Goal: Task Accomplishment & Management: Manage account settings

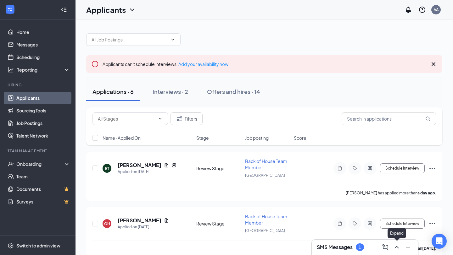
click at [395, 252] on button at bounding box center [397, 247] width 10 height 10
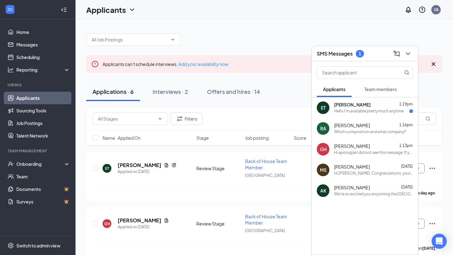
click at [359, 150] on div "[PERSON_NAME] 1:13pm Hi apologize I did not see this message. If you are still …" at bounding box center [373, 149] width 79 height 12
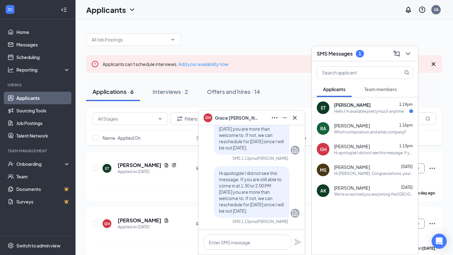
click at [294, 120] on icon "Cross" at bounding box center [295, 118] width 8 height 8
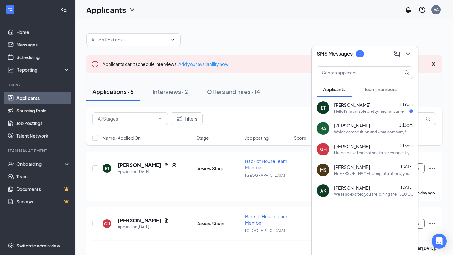
click at [340, 102] on span "[PERSON_NAME]" at bounding box center [352, 105] width 36 height 6
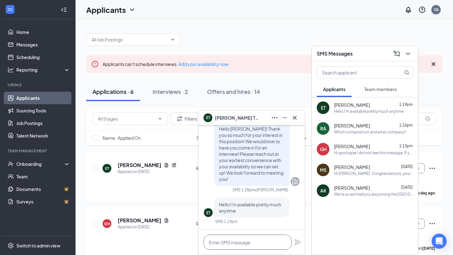
click at [244, 241] on textarea at bounding box center [247, 242] width 88 height 15
click at [408, 53] on icon "ChevronDown" at bounding box center [408, 54] width 8 height 8
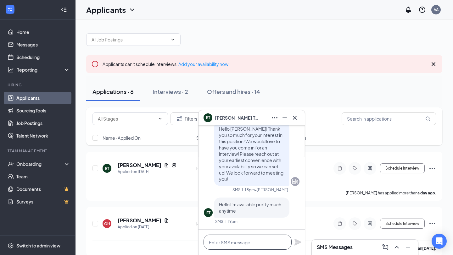
click at [253, 240] on textarea at bounding box center [247, 242] width 88 height 15
click at [159, 94] on div "Interviews · 2" at bounding box center [171, 92] width 36 height 8
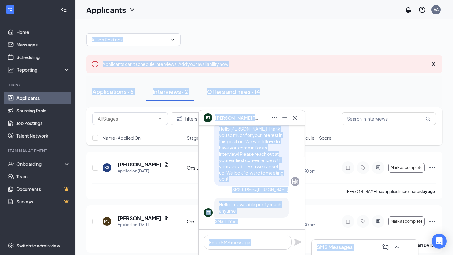
drag, startPoint x: 248, startPoint y: 114, endPoint x: 324, endPoint y: 90, distance: 80.2
click at [324, 90] on div "ET [PERSON_NAME] ET [PERSON_NAME] Applicant Back of House Team Member • [GEOGRA…" at bounding box center [263, 140] width 377 height 241
click at [324, 90] on div "Applications · 6 Interviews · 2 Offers and hires · 14" at bounding box center [264, 91] width 356 height 19
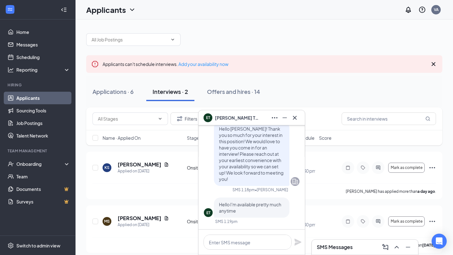
click at [324, 90] on div "Applications · 6 Interviews · 2 Offers and hires · 14" at bounding box center [264, 91] width 356 height 19
click at [293, 117] on icon "Cross" at bounding box center [295, 118] width 4 height 4
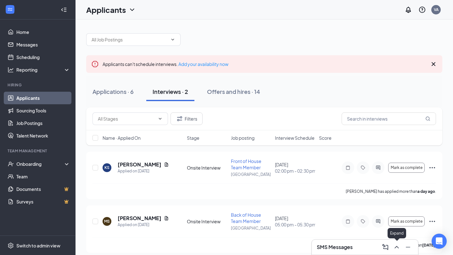
click at [397, 250] on icon "ChevronUp" at bounding box center [397, 248] width 8 height 8
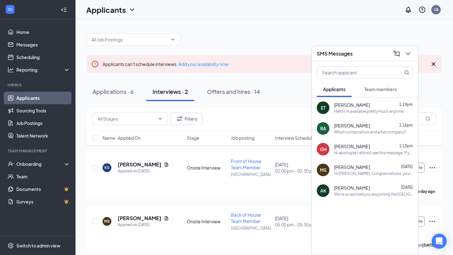
click at [368, 116] on div "ET [PERSON_NAME] 1:19pm Hello I'm available pretty much anytime" at bounding box center [365, 108] width 106 height 21
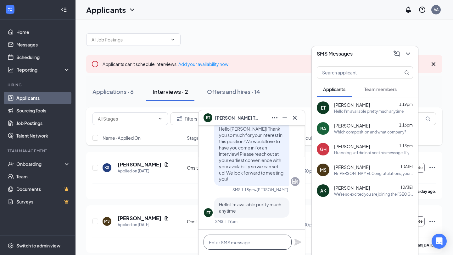
click at [250, 244] on textarea at bounding box center [247, 242] width 88 height 15
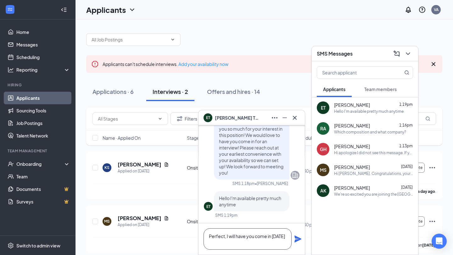
type textarea "Perfect, I will have you come in [DATE]"
drag, startPoint x: 259, startPoint y: 117, endPoint x: 257, endPoint y: 143, distance: 25.9
click at [257, 143] on div "ET [PERSON_NAME] ET [PERSON_NAME] Applicant Back of House Team Member • [GEOGRA…" at bounding box center [251, 182] width 107 height 145
click at [257, 119] on div "ET [PERSON_NAME]" at bounding box center [251, 118] width 96 height 10
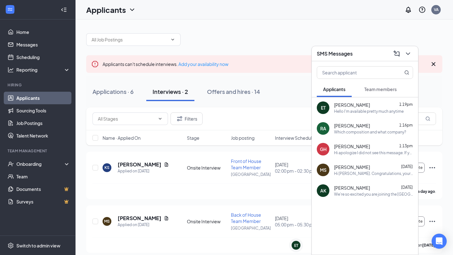
scroll to position [0, 0]
click at [381, 104] on div "[PERSON_NAME] 1:19pm" at bounding box center [373, 105] width 79 height 6
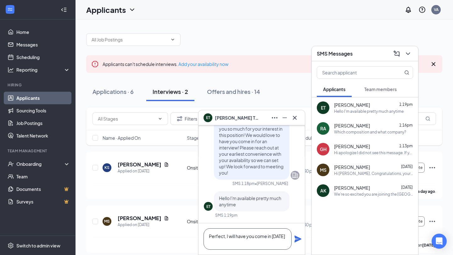
click at [240, 248] on textarea "Perfect, I will have you come in [DATE]" at bounding box center [247, 239] width 88 height 21
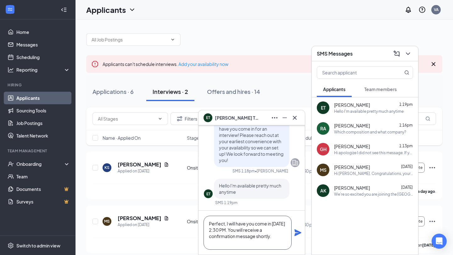
scroll to position [1, 0]
type textarea "Perfect, I will have you come in [DATE] 2:30 PM. You will receive a confirmatio…"
click at [296, 233] on icon "Plane" at bounding box center [298, 233] width 8 height 8
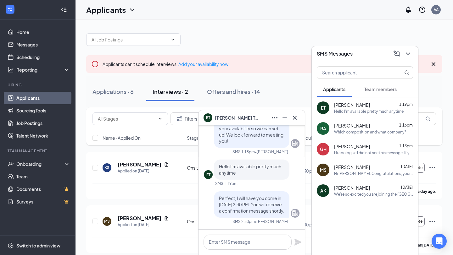
scroll to position [0, 0]
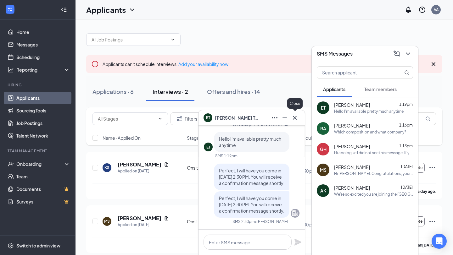
click at [295, 118] on icon "Cross" at bounding box center [295, 118] width 4 height 4
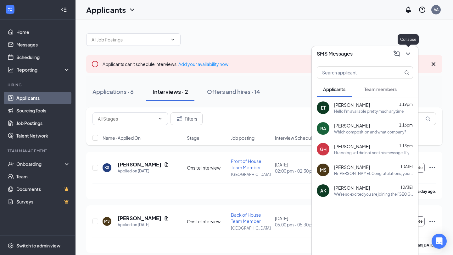
click at [410, 54] on icon "ChevronDown" at bounding box center [408, 54] width 8 height 8
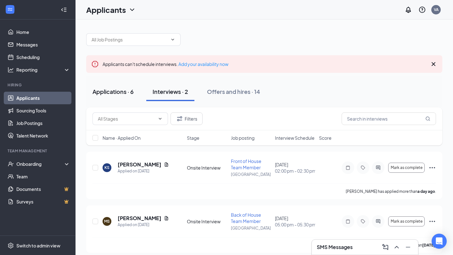
click at [111, 92] on div "Applications · 6" at bounding box center [112, 92] width 41 height 8
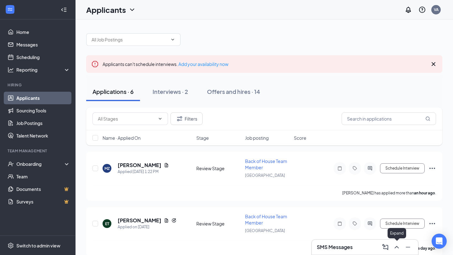
click at [398, 247] on icon "ChevronUp" at bounding box center [397, 248] width 8 height 8
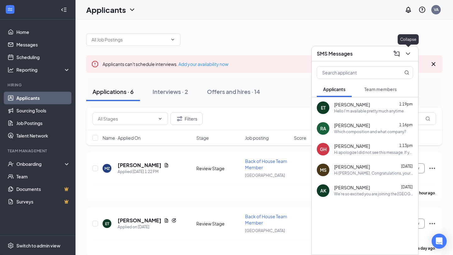
click at [410, 53] on icon "ChevronDown" at bounding box center [408, 54] width 8 height 8
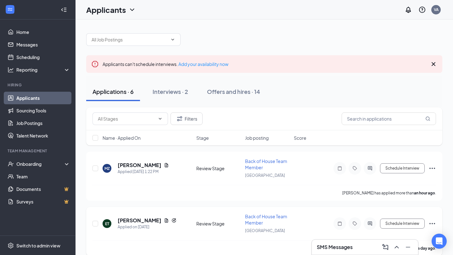
scroll to position [35, 0]
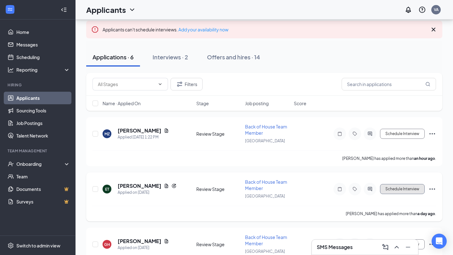
click at [399, 187] on button "Schedule Interview" at bounding box center [402, 189] width 45 height 10
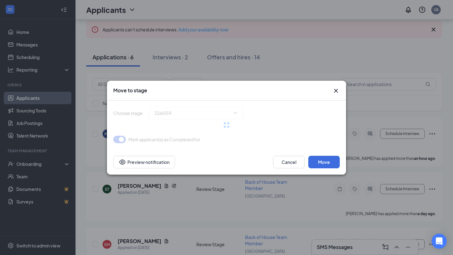
type input "Onsite Interview (next stage)"
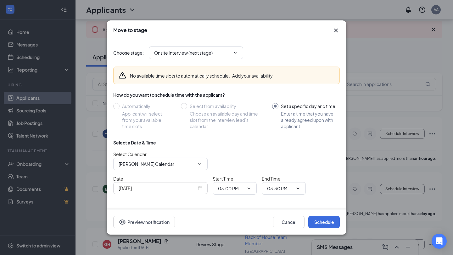
click at [335, 32] on icon "Cross" at bounding box center [336, 31] width 8 height 8
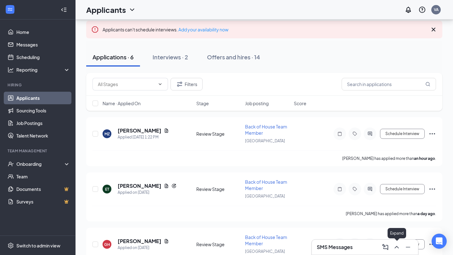
click at [394, 248] on icon "ChevronUp" at bounding box center [397, 248] width 8 height 8
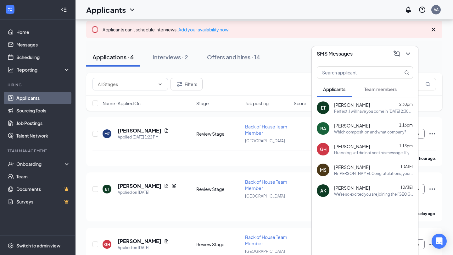
click at [354, 112] on div "Perfect, I will have you come in [DATE] 2:30 PM. You will receive a confirmatio…" at bounding box center [373, 111] width 79 height 5
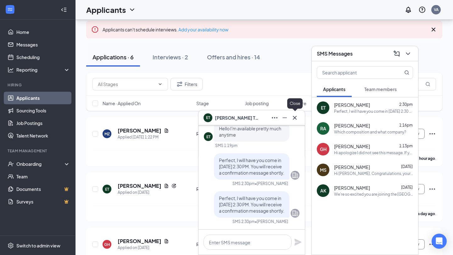
click at [294, 118] on icon "Cross" at bounding box center [295, 118] width 8 height 8
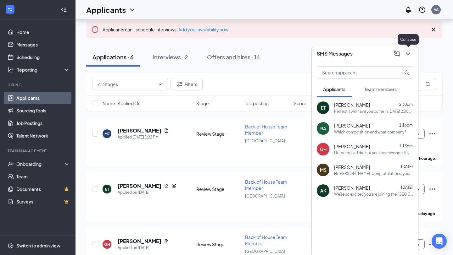
click at [405, 55] on icon "ChevronDown" at bounding box center [408, 54] width 8 height 8
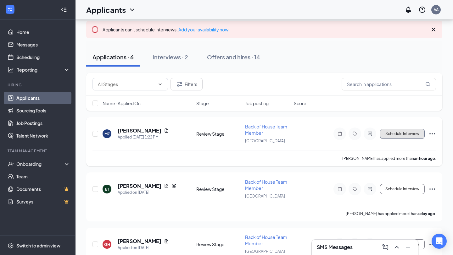
click at [413, 132] on button "Schedule Interview" at bounding box center [402, 134] width 45 height 10
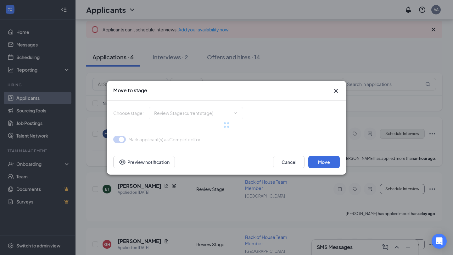
type input "Onsite Interview (next stage)"
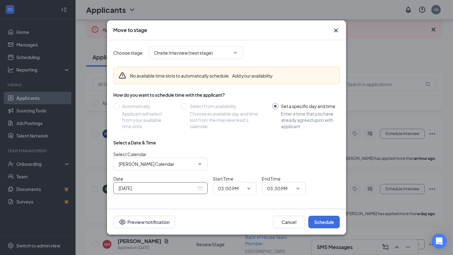
click at [192, 193] on div "[DATE]" at bounding box center [160, 188] width 94 height 12
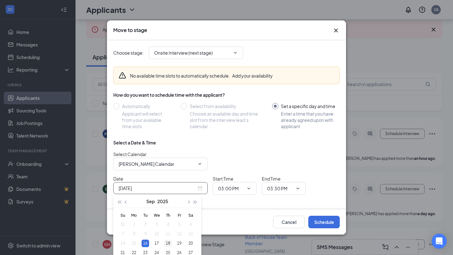
type input "[DATE]"
click at [170, 245] on div "18" at bounding box center [168, 244] width 8 height 8
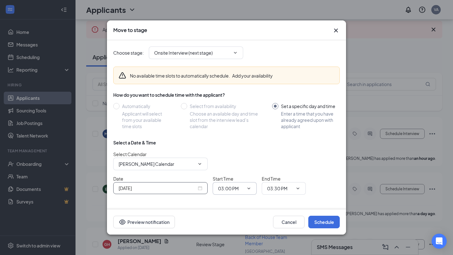
click at [226, 189] on input "03:00 PM" at bounding box center [231, 188] width 26 height 7
click at [235, 146] on div "02:30 AM" at bounding box center [232, 144] width 19 height 7
click at [240, 194] on span "02:30 AM 12:00 AM 12:15 AM 12:30 AM 12:45 AM 01:00 AM 01:15 AM 01:30 AM 01:45 A…" at bounding box center [235, 188] width 44 height 13
click at [240, 189] on input "02:30 AM" at bounding box center [231, 188] width 26 height 7
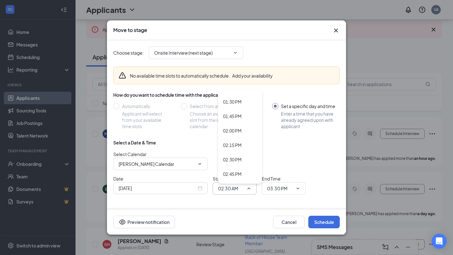
scroll to position [785, 0]
click at [237, 146] on div "02:30 PM" at bounding box center [240, 150] width 44 height 14
type input "02:30 PM"
click at [288, 185] on input "03:30 PM" at bounding box center [280, 188] width 26 height 7
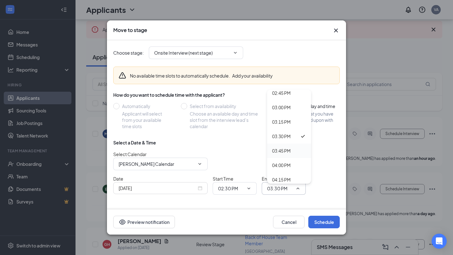
scroll to position [850, 0]
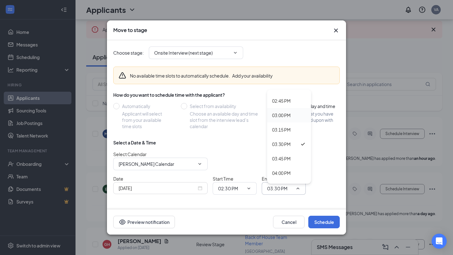
click at [285, 119] on div "03:00 PM" at bounding box center [281, 115] width 19 height 7
type input "03:00 PM"
click at [324, 223] on button "Schedule" at bounding box center [323, 222] width 31 height 13
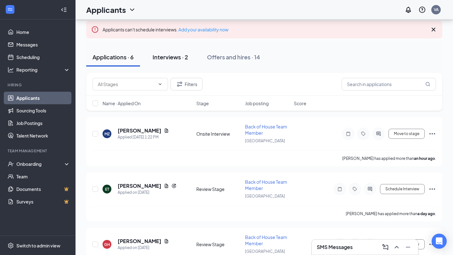
click at [183, 58] on div "Interviews · 2" at bounding box center [171, 57] width 36 height 8
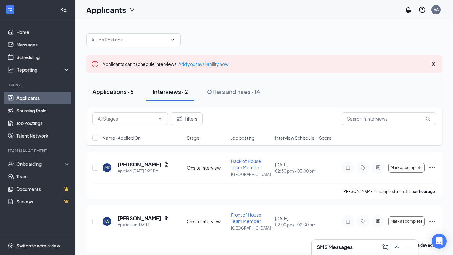
click at [121, 96] on button "Applications · 6" at bounding box center [113, 91] width 54 height 19
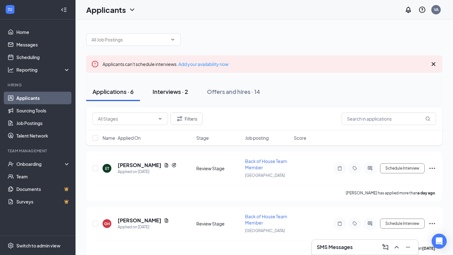
click at [170, 92] on div "Interviews · 2" at bounding box center [171, 92] width 36 height 8
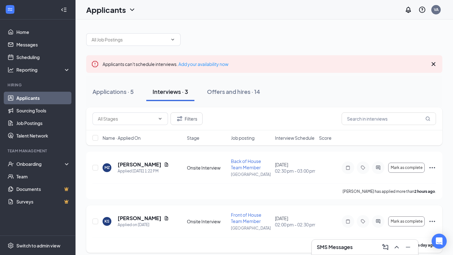
click at [164, 217] on icon "Document" at bounding box center [166, 218] width 5 height 5
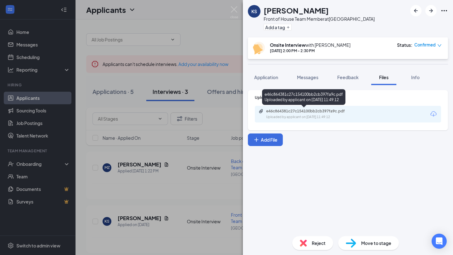
click at [299, 119] on div "Uploaded by applicant on [DATE] 11:49:12" at bounding box center [313, 117] width 94 height 5
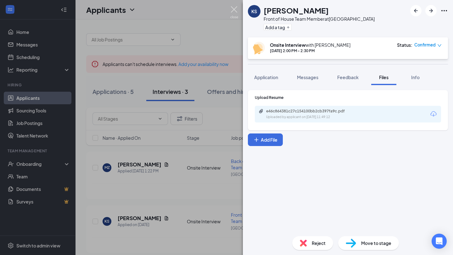
click at [235, 11] on img at bounding box center [234, 12] width 8 height 12
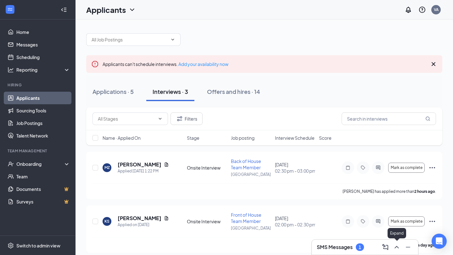
click at [398, 246] on icon "ChevronUp" at bounding box center [397, 248] width 8 height 8
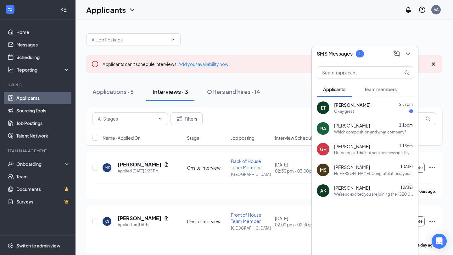
click at [362, 114] on div "ET [PERSON_NAME] 2:57pm Okay great" at bounding box center [365, 108] width 106 height 21
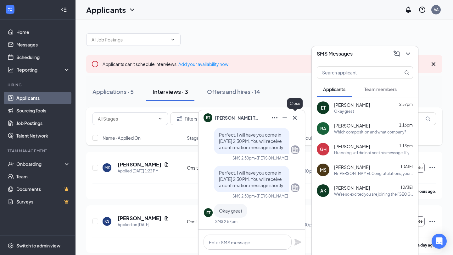
click at [297, 115] on icon "Cross" at bounding box center [295, 118] width 8 height 8
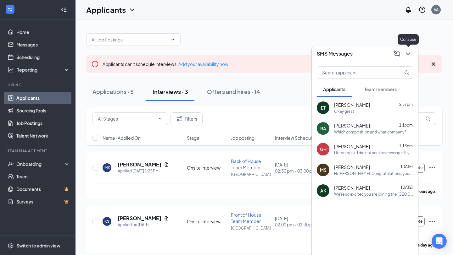
click at [410, 54] on icon "ChevronDown" at bounding box center [408, 54] width 8 height 8
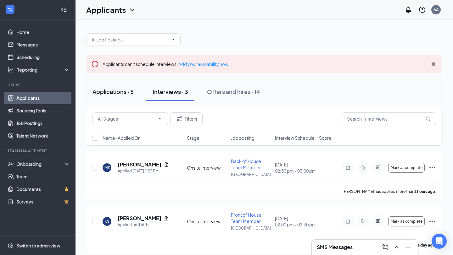
click at [124, 88] on div "Applications · 5" at bounding box center [112, 92] width 41 height 8
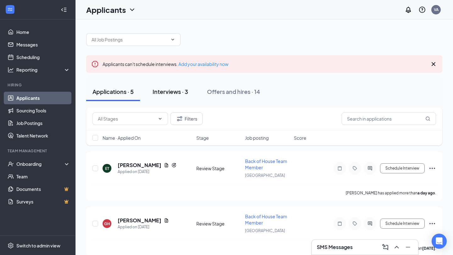
click at [172, 98] on button "Interviews · 3" at bounding box center [170, 91] width 48 height 19
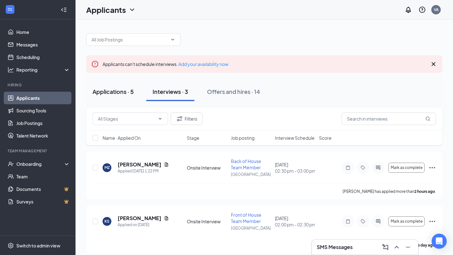
click at [124, 94] on div "Applications · 5" at bounding box center [112, 92] width 41 height 8
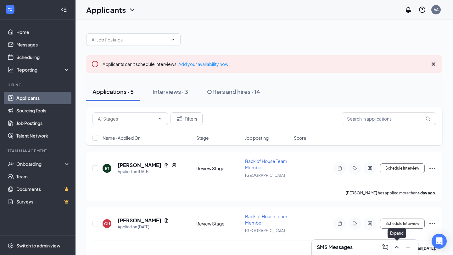
click at [395, 246] on icon "ChevronUp" at bounding box center [397, 248] width 8 height 8
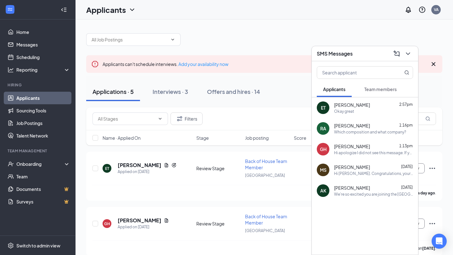
click at [406, 59] on div "SMS Messages" at bounding box center [365, 53] width 106 height 15
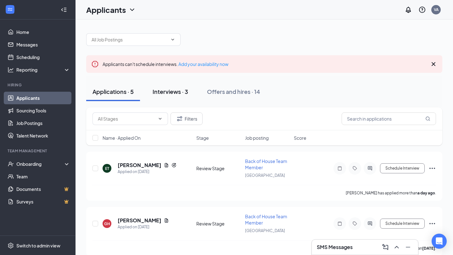
click at [171, 89] on div "Interviews · 3" at bounding box center [171, 92] width 36 height 8
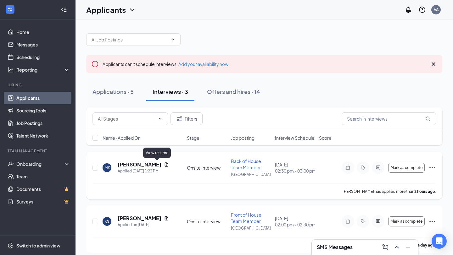
click at [157, 167] on div "[PERSON_NAME]" at bounding box center [143, 164] width 51 height 7
click at [165, 165] on icon "Document" at bounding box center [166, 165] width 3 height 4
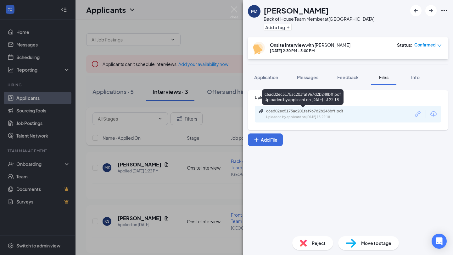
click at [327, 116] on div "Uploaded by applicant on Sep 16, 2025 at 13:22:18" at bounding box center [313, 117] width 94 height 5
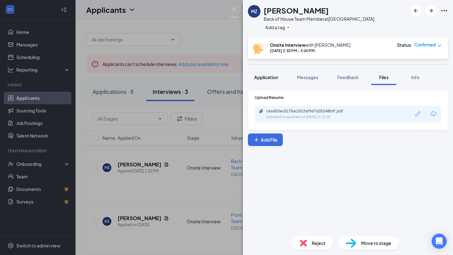
click at [269, 82] on button "Application" at bounding box center [266, 78] width 36 height 16
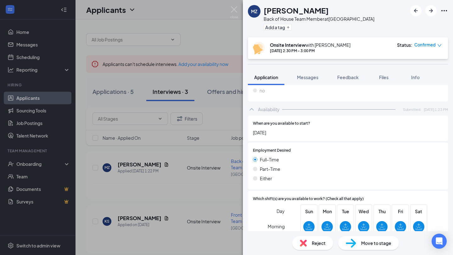
scroll to position [571, 0]
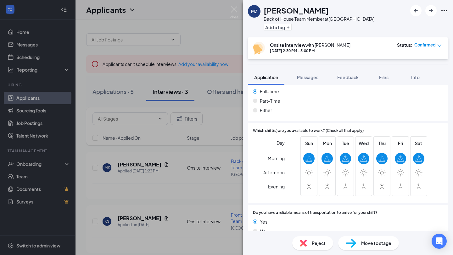
click at [306, 246] on img at bounding box center [303, 243] width 7 height 7
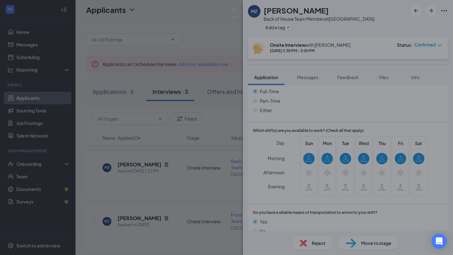
scroll to position [569, 0]
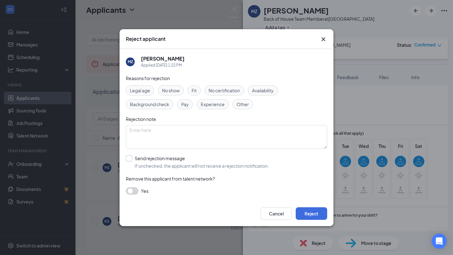
click at [126, 159] on input "Send rejection message If unchecked, the applicant will not receive a rejection…" at bounding box center [197, 162] width 143 height 14
checkbox input "true"
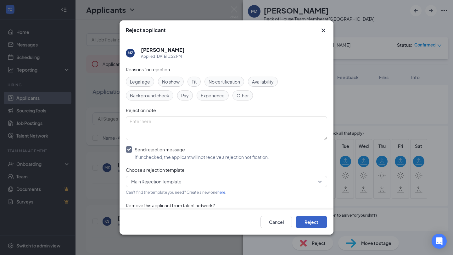
click at [314, 221] on button "Reject" at bounding box center [311, 222] width 31 height 13
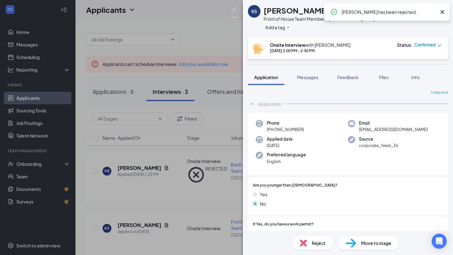
click at [443, 11] on icon "Cross" at bounding box center [442, 12] width 8 height 8
click at [231, 10] on img at bounding box center [234, 12] width 8 height 12
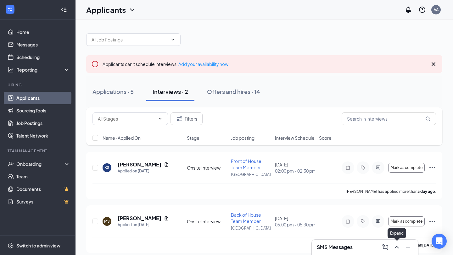
click at [397, 247] on icon "ChevronUp" at bounding box center [396, 247] width 4 height 3
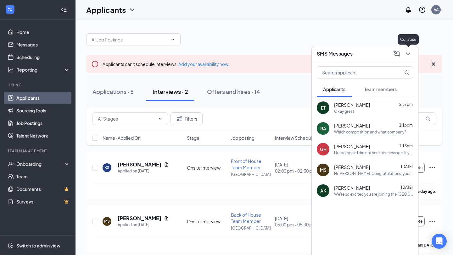
click at [407, 53] on icon "ChevronDown" at bounding box center [408, 54] width 4 height 3
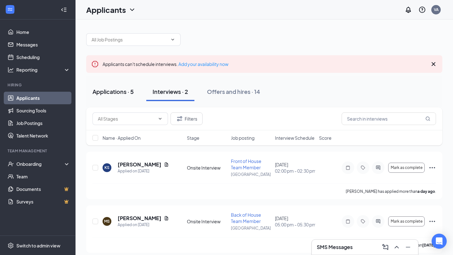
click at [116, 89] on div "Applications · 5" at bounding box center [112, 92] width 41 height 8
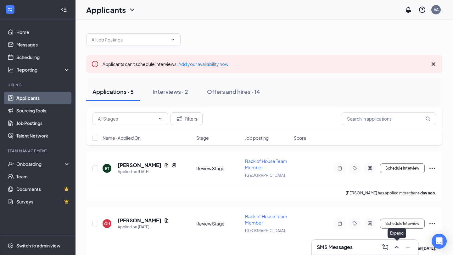
click at [397, 248] on icon "ChevronUp" at bounding box center [397, 248] width 8 height 8
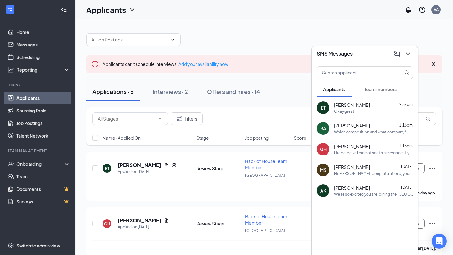
click at [376, 117] on div "ET Edwin Treibly 2:57pm Okay great" at bounding box center [365, 108] width 106 height 21
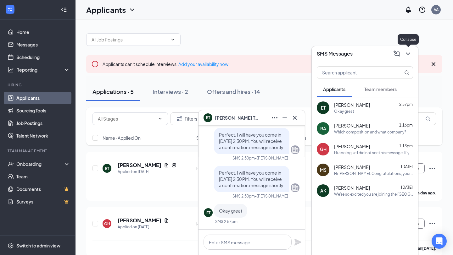
click at [410, 56] on icon "ChevronDown" at bounding box center [408, 54] width 8 height 8
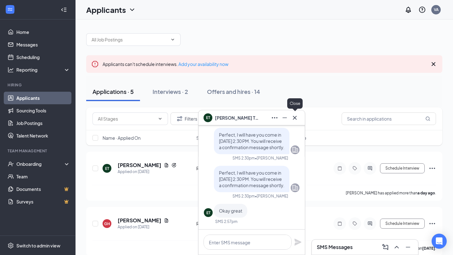
click at [291, 117] on icon "Cross" at bounding box center [295, 118] width 8 height 8
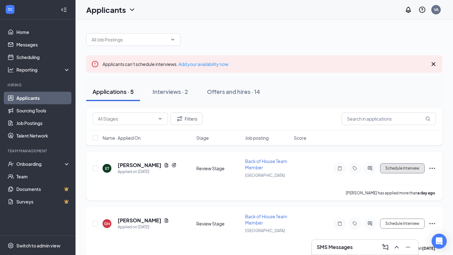
click at [415, 173] on button "Schedule Interview" at bounding box center [402, 169] width 45 height 10
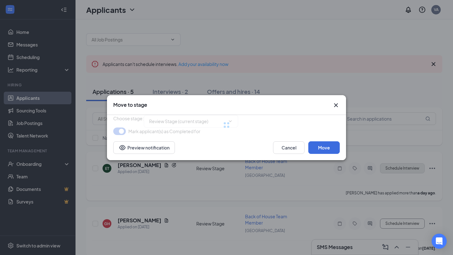
type input "Onsite Interview (next stage)"
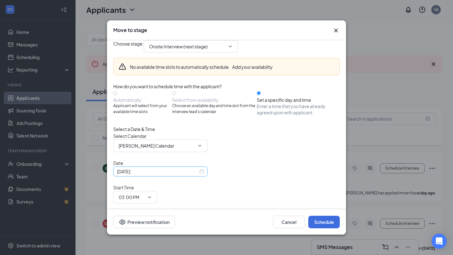
click at [199, 175] on div "[DATE]" at bounding box center [160, 171] width 87 height 7
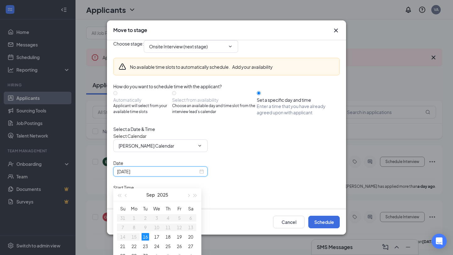
scroll to position [10, 0]
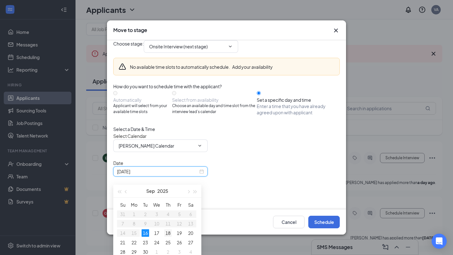
type input "[DATE]"
click at [169, 231] on div "18" at bounding box center [168, 234] width 8 height 8
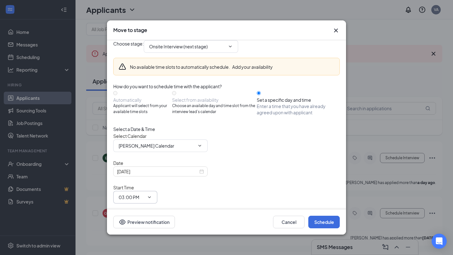
click at [157, 191] on span "03:00 PM" at bounding box center [135, 197] width 44 height 13
click at [152, 195] on icon "ChevronDown" at bounding box center [149, 197] width 5 height 5
click at [285, 149] on div "Select a Date & Time Select Calendar Vanesa Ayala's Calendar Date Sep 18, 2025 …" at bounding box center [226, 178] width 226 height 105
click at [157, 191] on span "03:00 PM" at bounding box center [135, 197] width 44 height 13
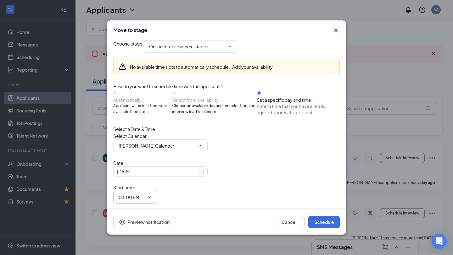
click at [157, 191] on span "03:00 PM" at bounding box center [135, 197] width 44 height 13
click at [152, 195] on span at bounding box center [149, 197] width 6 height 5
click at [144, 194] on input "03:00 PM" at bounding box center [132, 197] width 26 height 7
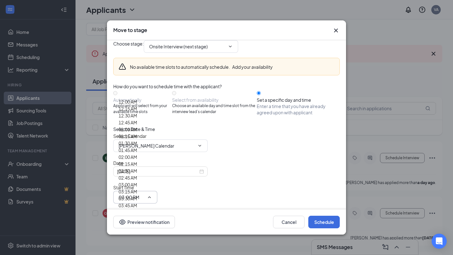
scroll to position [831, 0]
type input "02:30 PM"
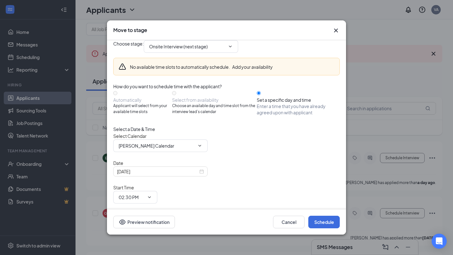
click at [144, 221] on input "03:30 PM" at bounding box center [132, 224] width 26 height 7
type input "03:00 PM"
click at [324, 222] on button "Schedule" at bounding box center [323, 222] width 31 height 13
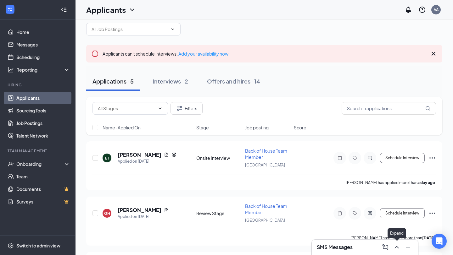
click at [396, 249] on icon "ChevronUp" at bounding box center [397, 248] width 8 height 8
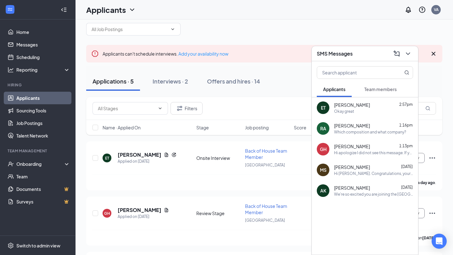
click at [355, 111] on div "Okay great" at bounding box center [373, 111] width 79 height 5
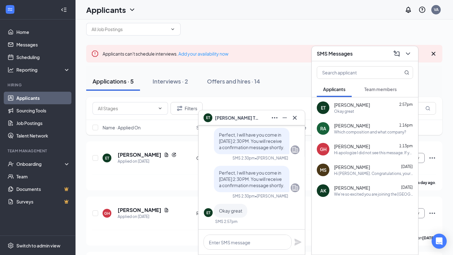
click at [300, 119] on div "ET [PERSON_NAME]" at bounding box center [251, 117] width 106 height 15
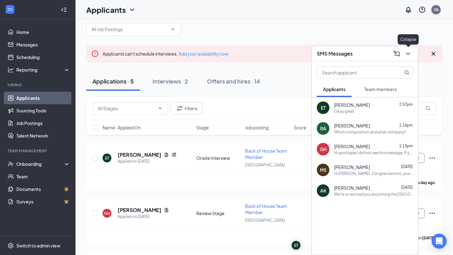
click at [409, 48] on div "SMS Messages" at bounding box center [365, 53] width 106 height 15
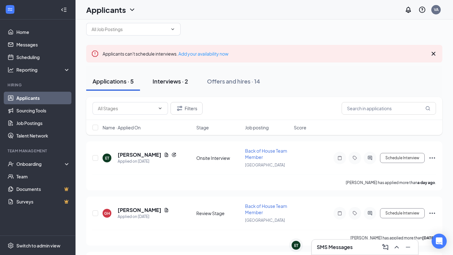
click at [170, 78] on div "Interviews · 2" at bounding box center [171, 81] width 36 height 8
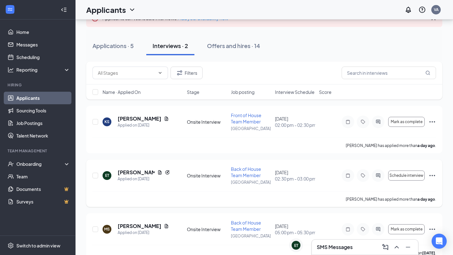
scroll to position [50, 0]
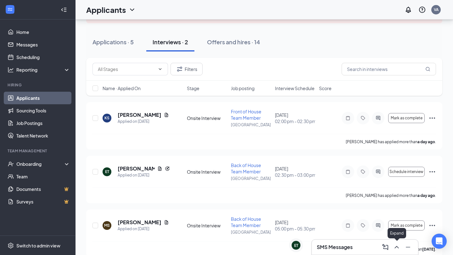
click at [392, 249] on button at bounding box center [397, 247] width 10 height 10
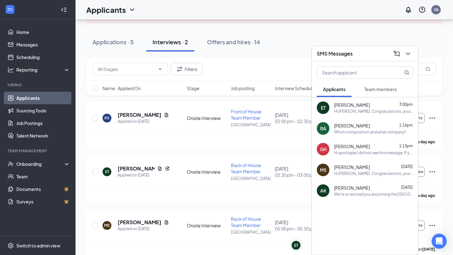
click at [343, 115] on div "ET Edwin Treibly 3:00pm Hi Edwin Treibly. Congratulations, your onsite intervie…" at bounding box center [365, 108] width 106 height 21
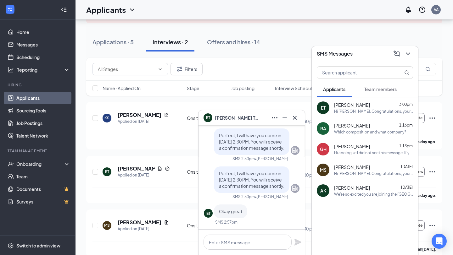
scroll to position [-115, 0]
click at [293, 117] on icon "Cross" at bounding box center [295, 118] width 8 height 8
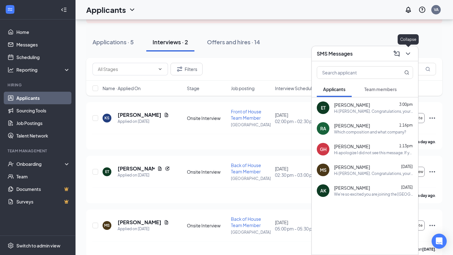
click at [409, 50] on icon "ChevronDown" at bounding box center [408, 54] width 8 height 8
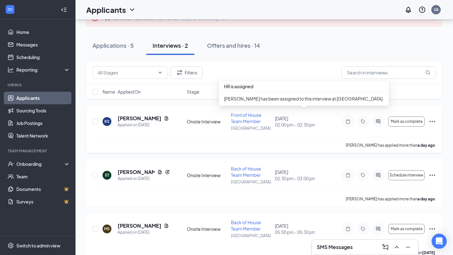
scroll to position [0, 0]
